Goal: Task Accomplishment & Management: Use online tool/utility

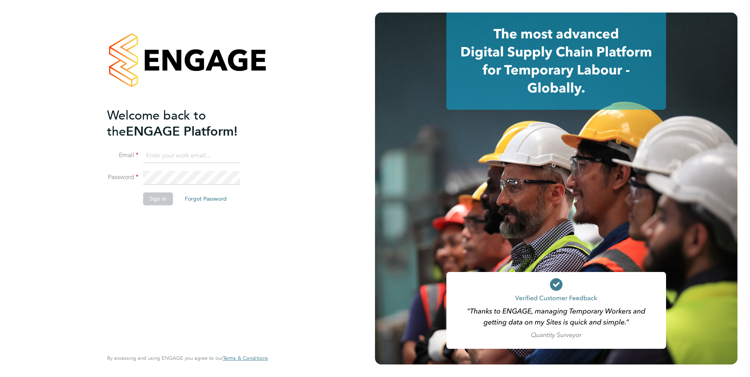
type input "[EMAIL_ADDRESS][PERSON_NAME][DOMAIN_NAME]"
click at [44, 217] on div "Welcome back to the ENGAGE Platform! Email [EMAIL_ADDRESS][PERSON_NAME][DOMAIN_…" at bounding box center [187, 188] width 375 height 377
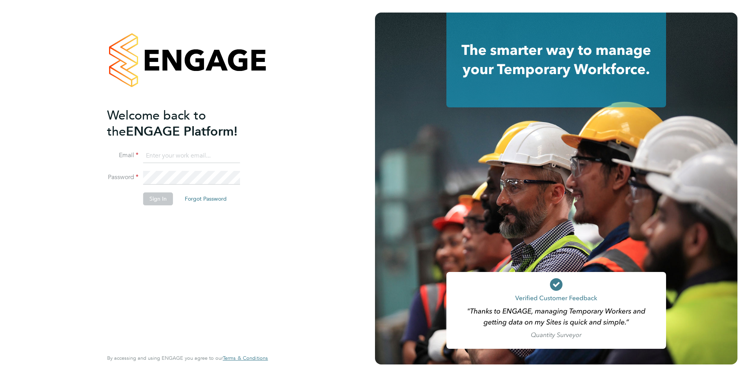
type input "gemma.phillips@danielowen.co.uk"
click at [160, 199] on button "Sign In" at bounding box center [158, 199] width 30 height 13
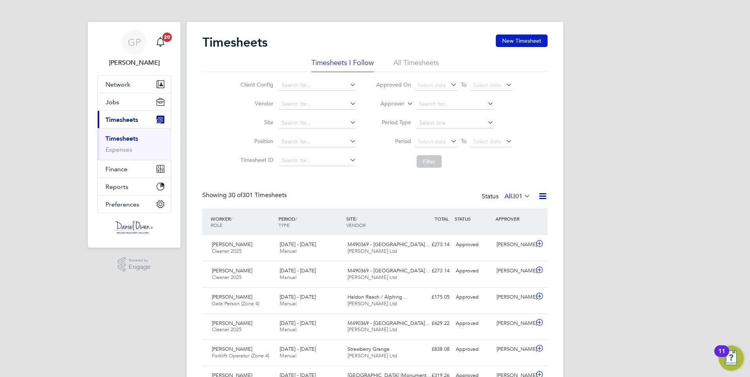
click at [525, 38] on button "New Timesheet" at bounding box center [522, 41] width 52 height 13
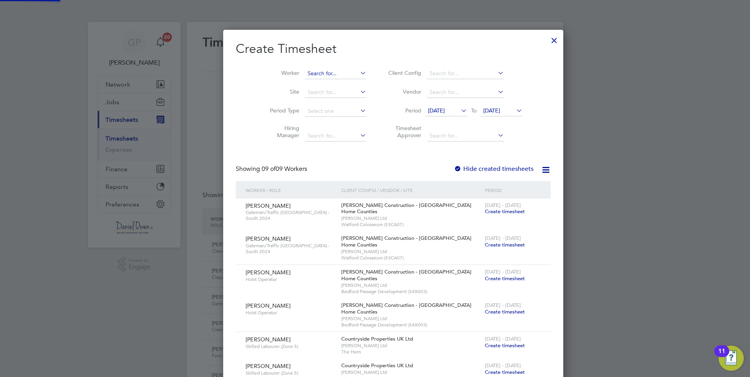
click at [305, 76] on input at bounding box center [336, 73] width 62 height 11
click at [547, 41] on div at bounding box center [554, 38] width 14 height 14
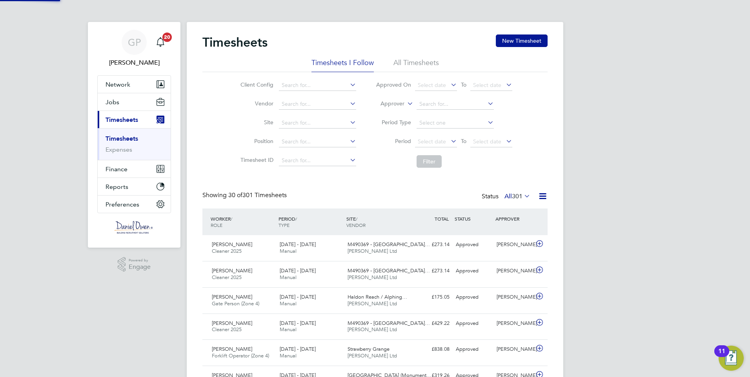
scroll to position [20, 68]
